Goal: Task Accomplishment & Management: Manage account settings

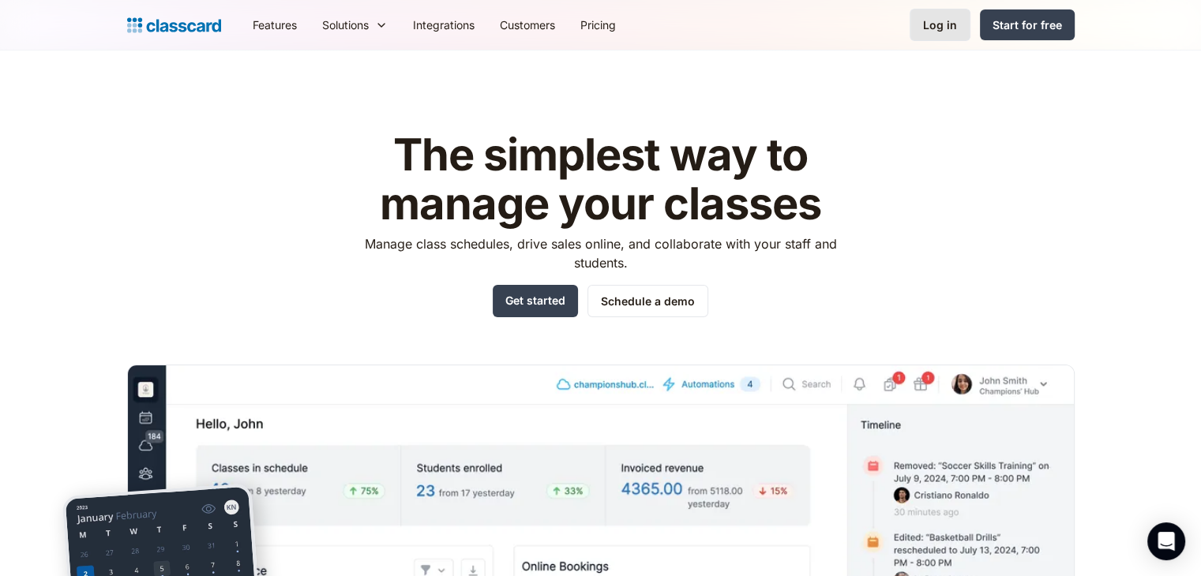
click at [937, 22] on div "Log in" at bounding box center [940, 25] width 34 height 17
click at [946, 30] on div "Log in" at bounding box center [940, 25] width 34 height 17
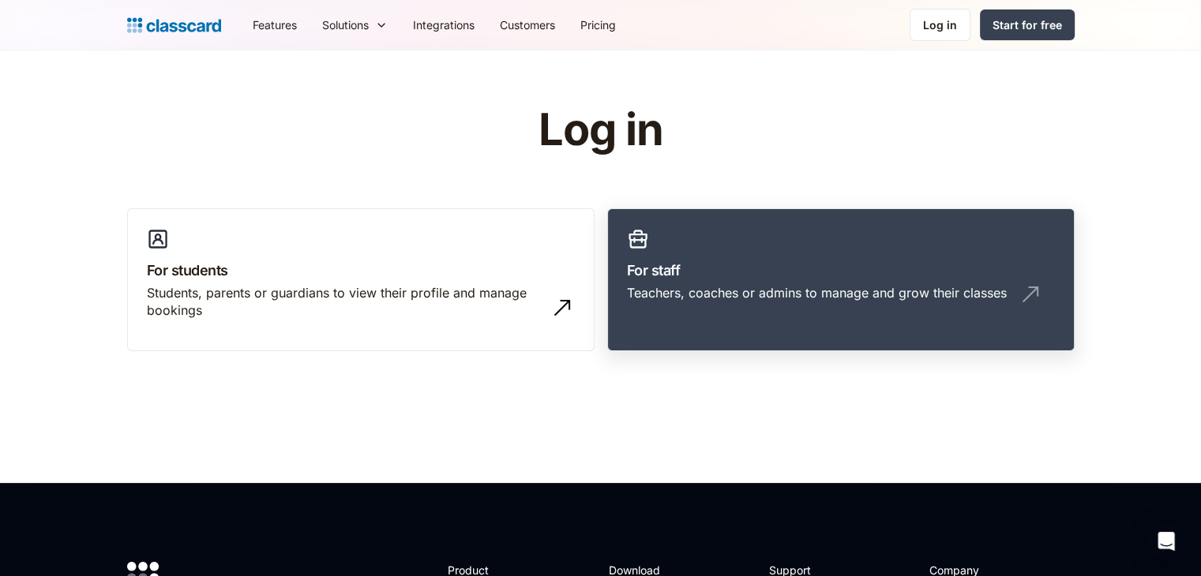
click at [820, 292] on div "Teachers, coaches or admins to manage and grow their classes" at bounding box center [817, 292] width 380 height 17
